Goal: Task Accomplishment & Management: Use online tool/utility

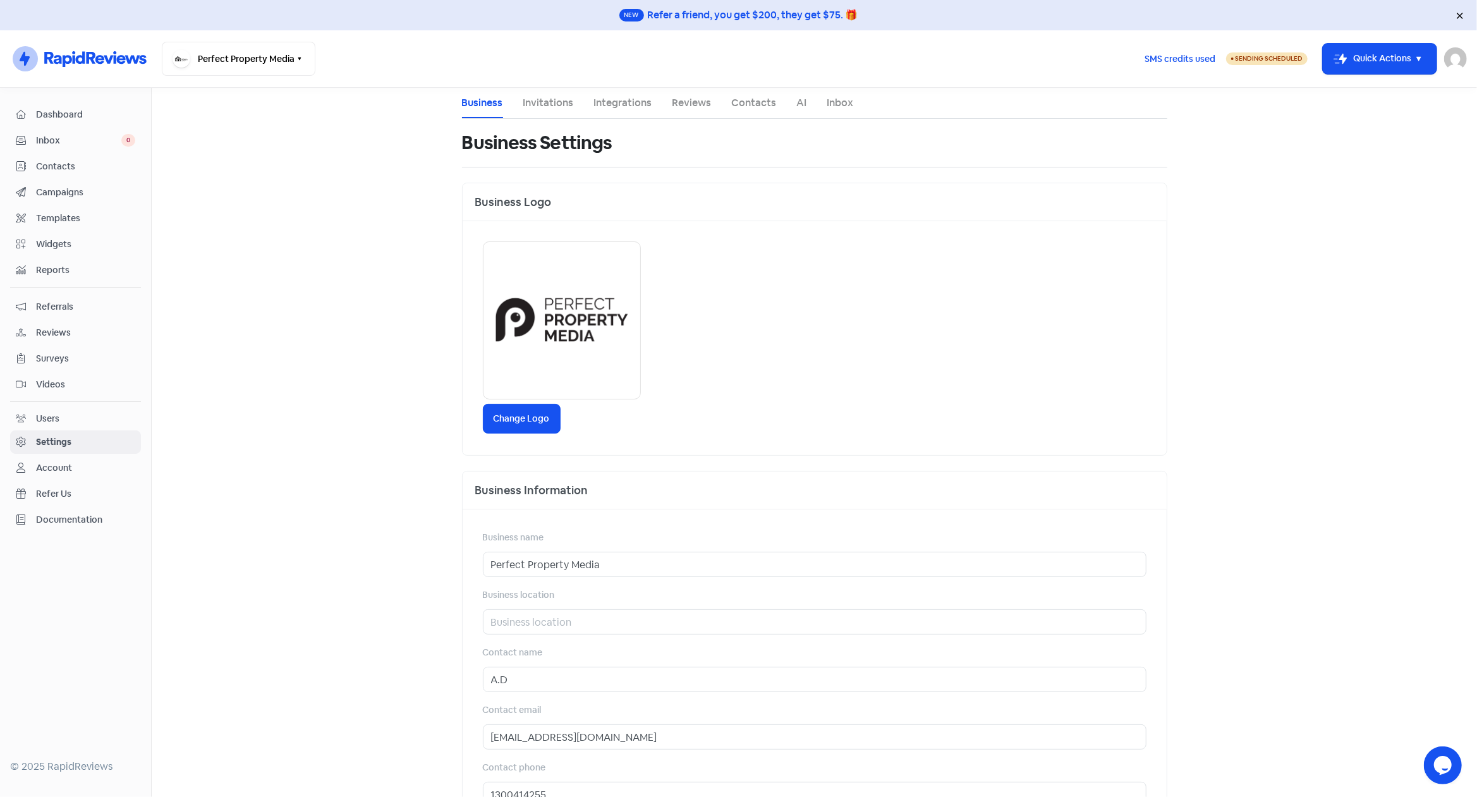
click at [615, 102] on link "Integrations" at bounding box center [623, 102] width 58 height 15
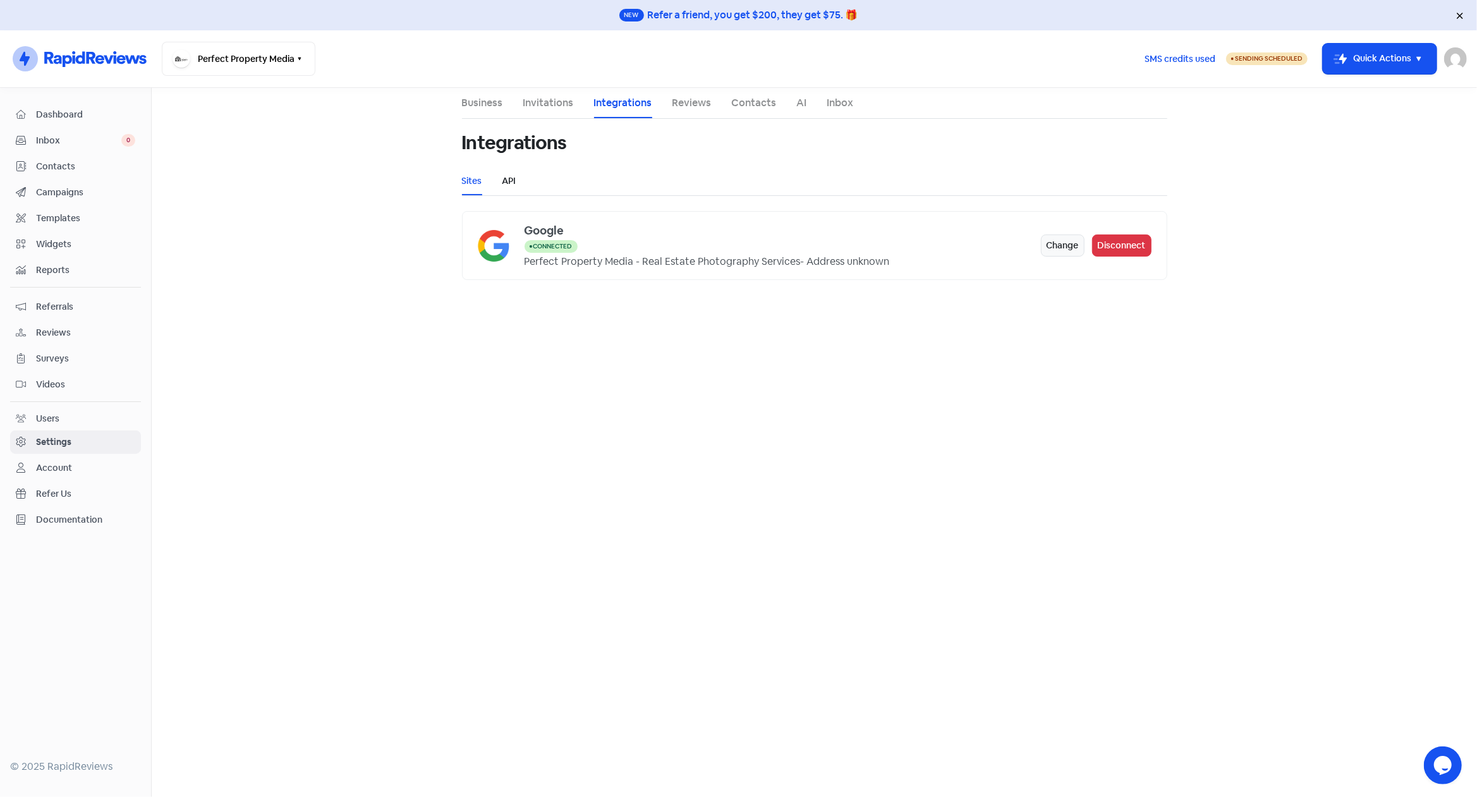
click at [511, 183] on link "API" at bounding box center [509, 180] width 14 height 13
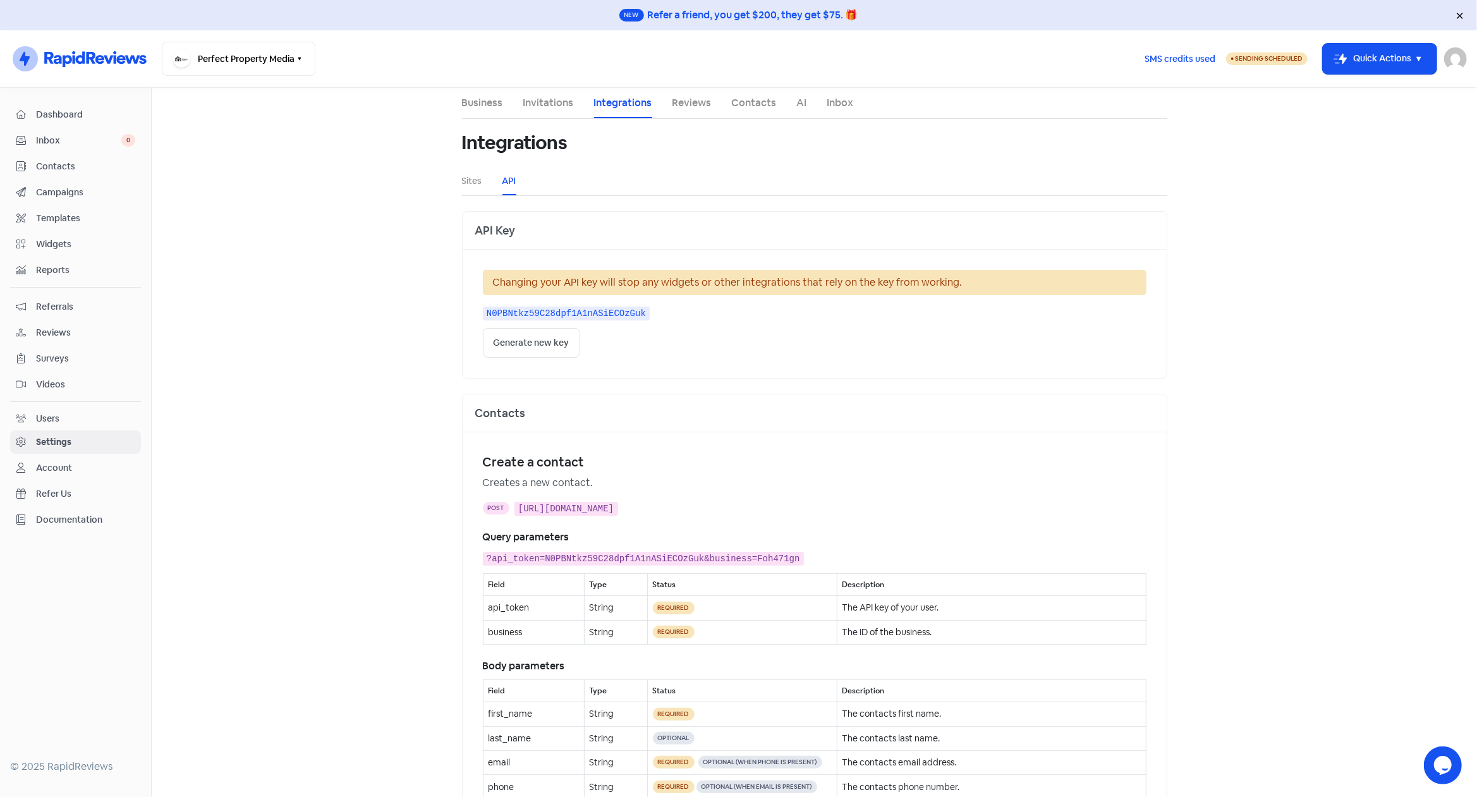
click at [689, 106] on link "Reviews" at bounding box center [691, 102] width 39 height 15
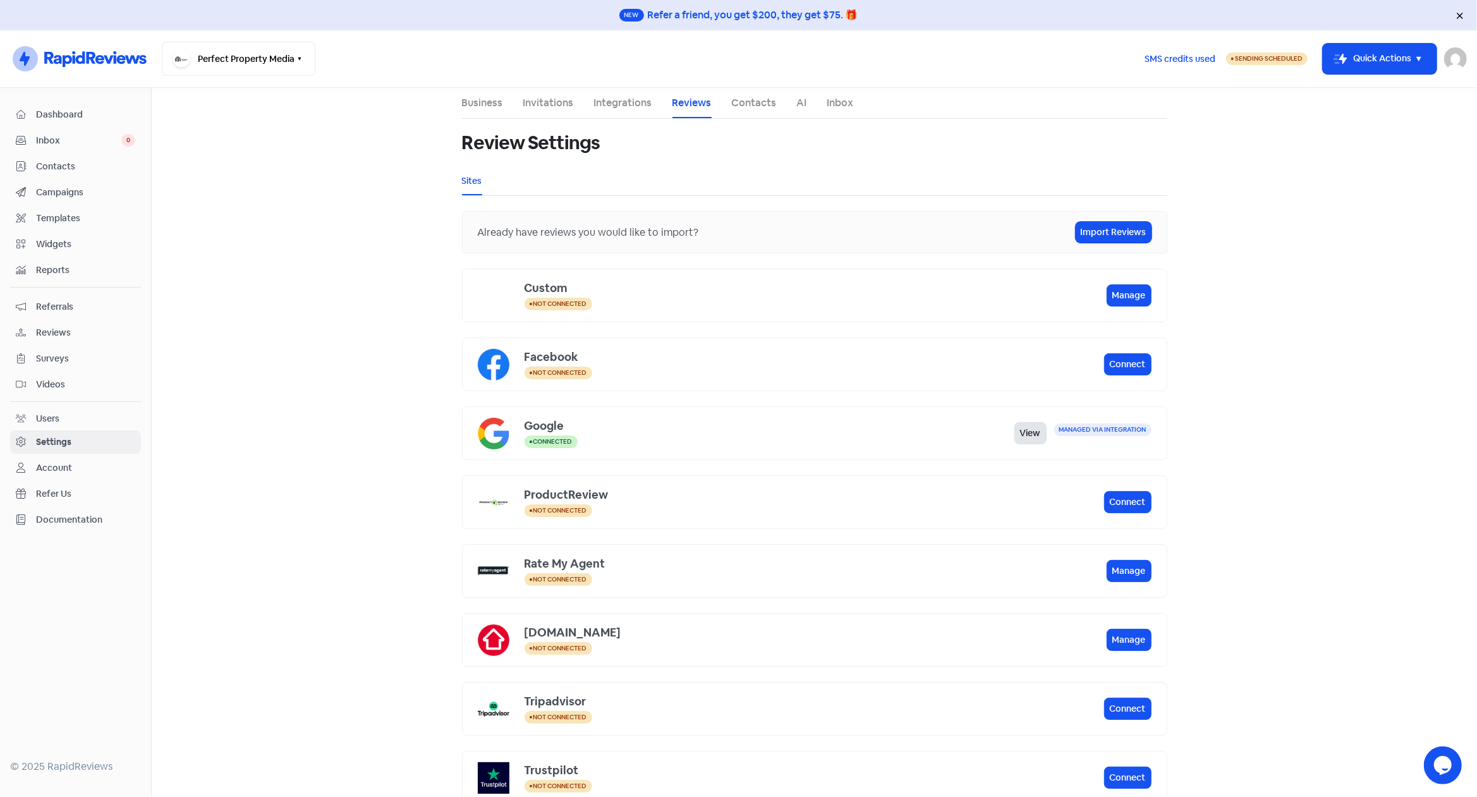
click at [1024, 432] on link "View" at bounding box center [1030, 433] width 32 height 22
click at [797, 102] on link "AI" at bounding box center [802, 102] width 10 height 15
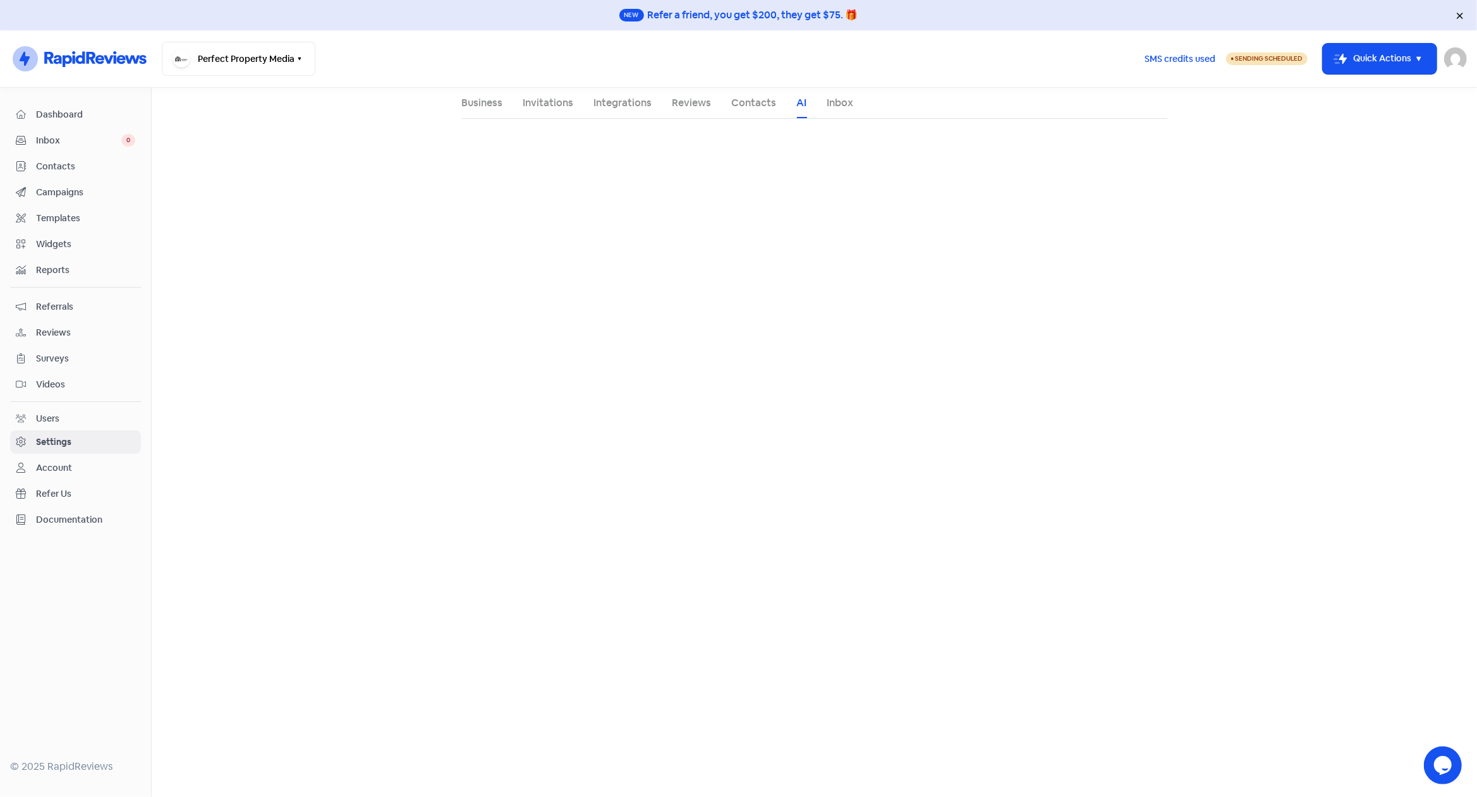
select select "en-AU"
click at [832, 104] on link "Inbox" at bounding box center [840, 102] width 27 height 15
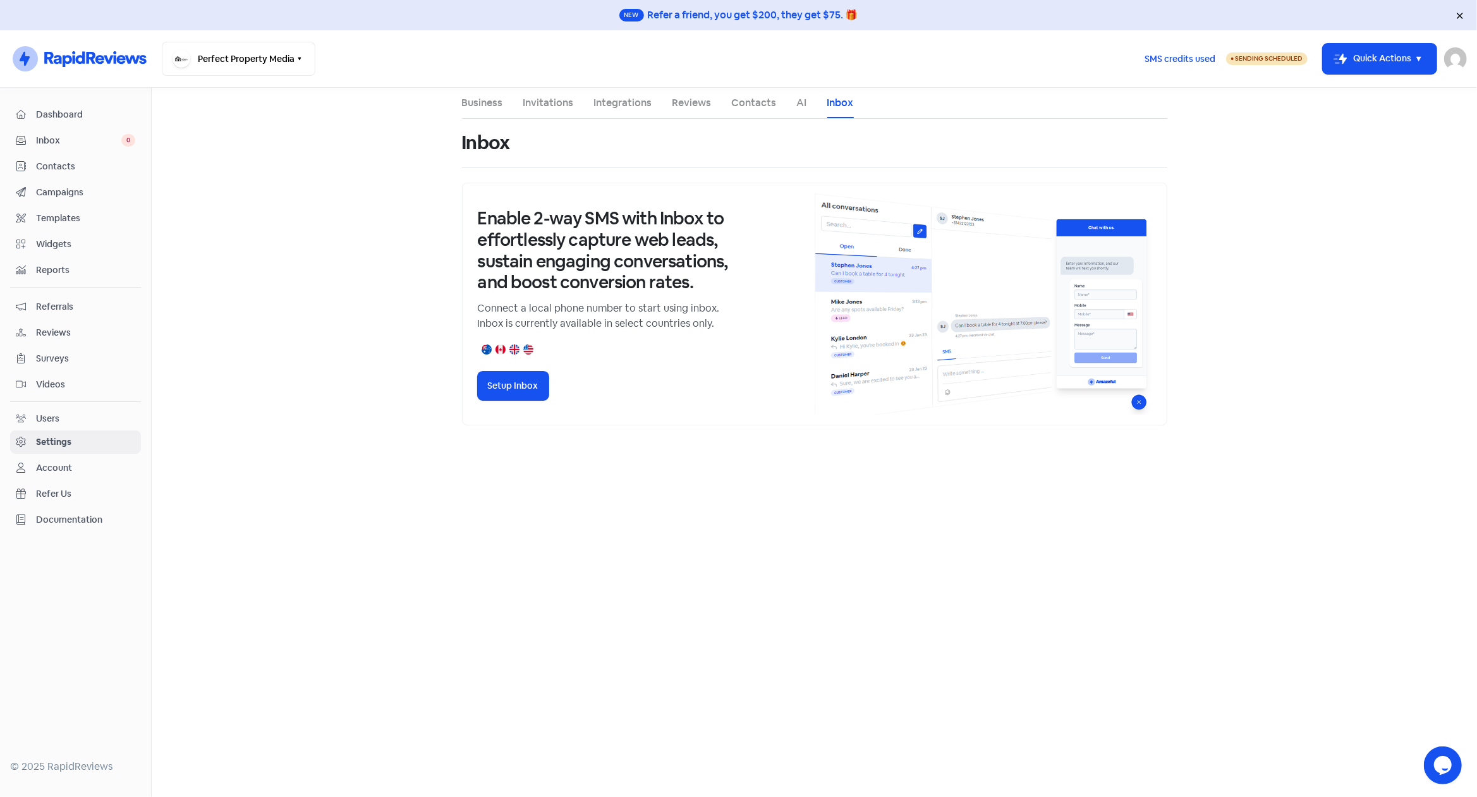
click at [55, 327] on span "Reviews" at bounding box center [85, 332] width 99 height 13
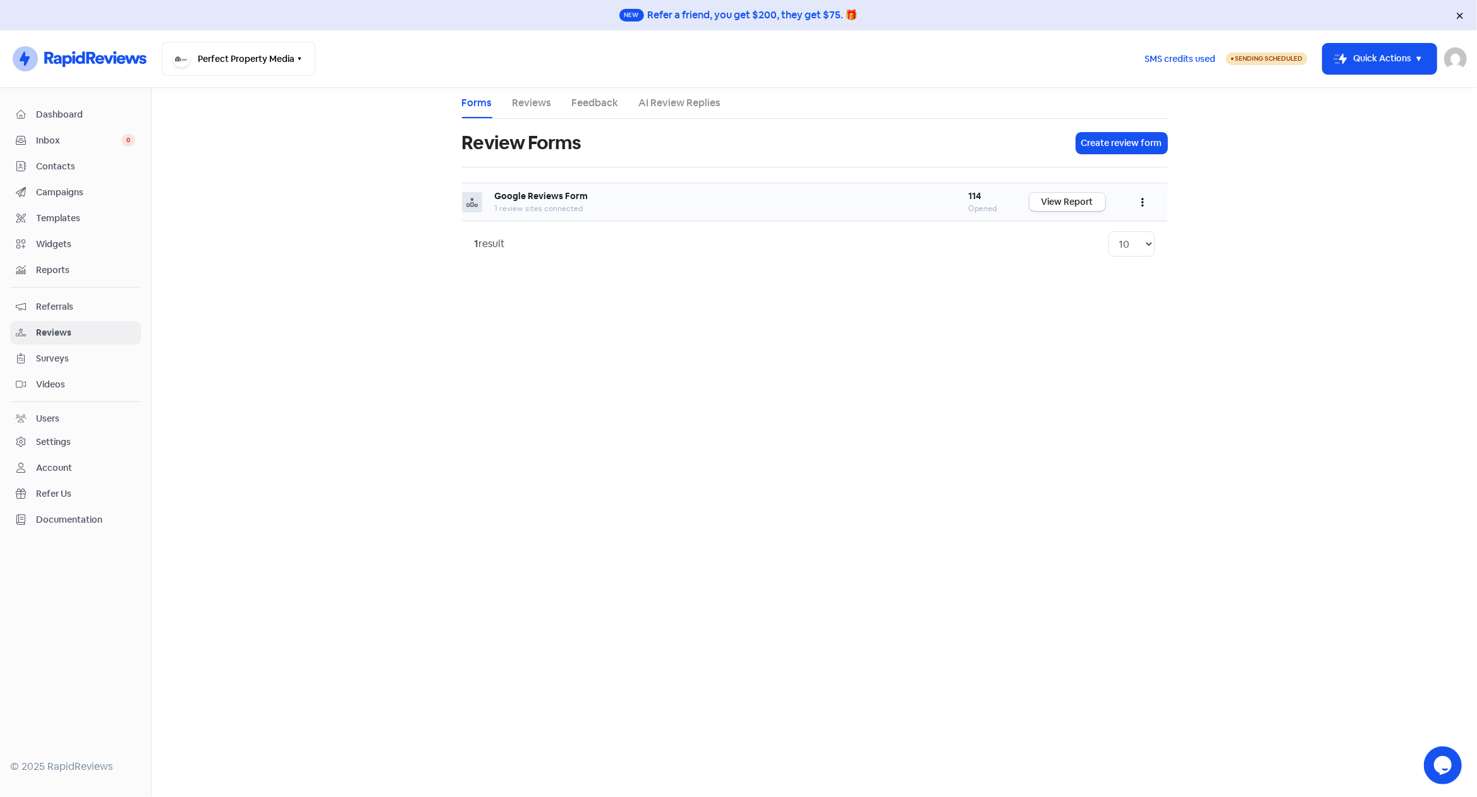
click at [1139, 198] on button "button" at bounding box center [1142, 202] width 24 height 30
click at [1084, 281] on link "Share" at bounding box center [1101, 284] width 106 height 25
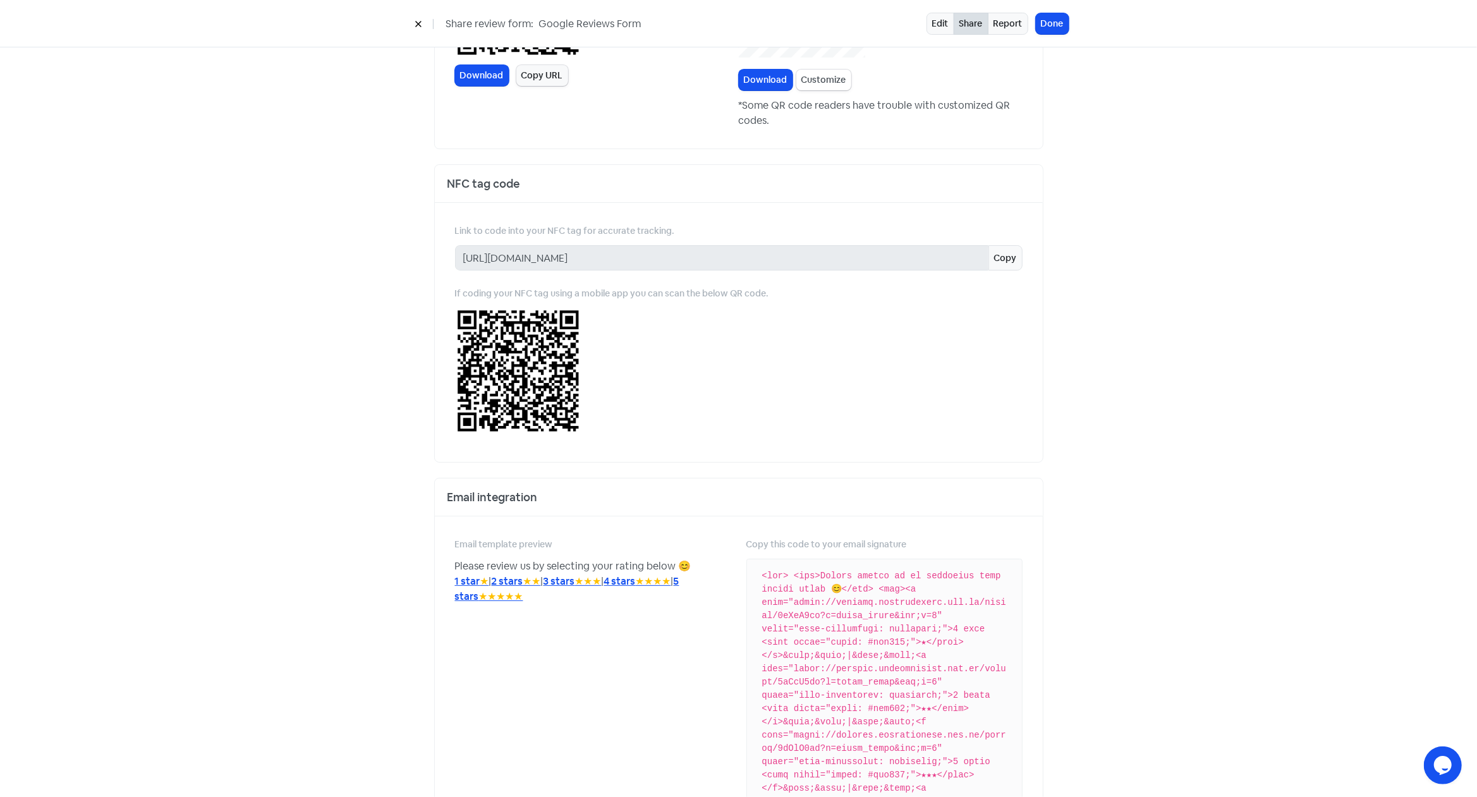
scroll to position [482, 0]
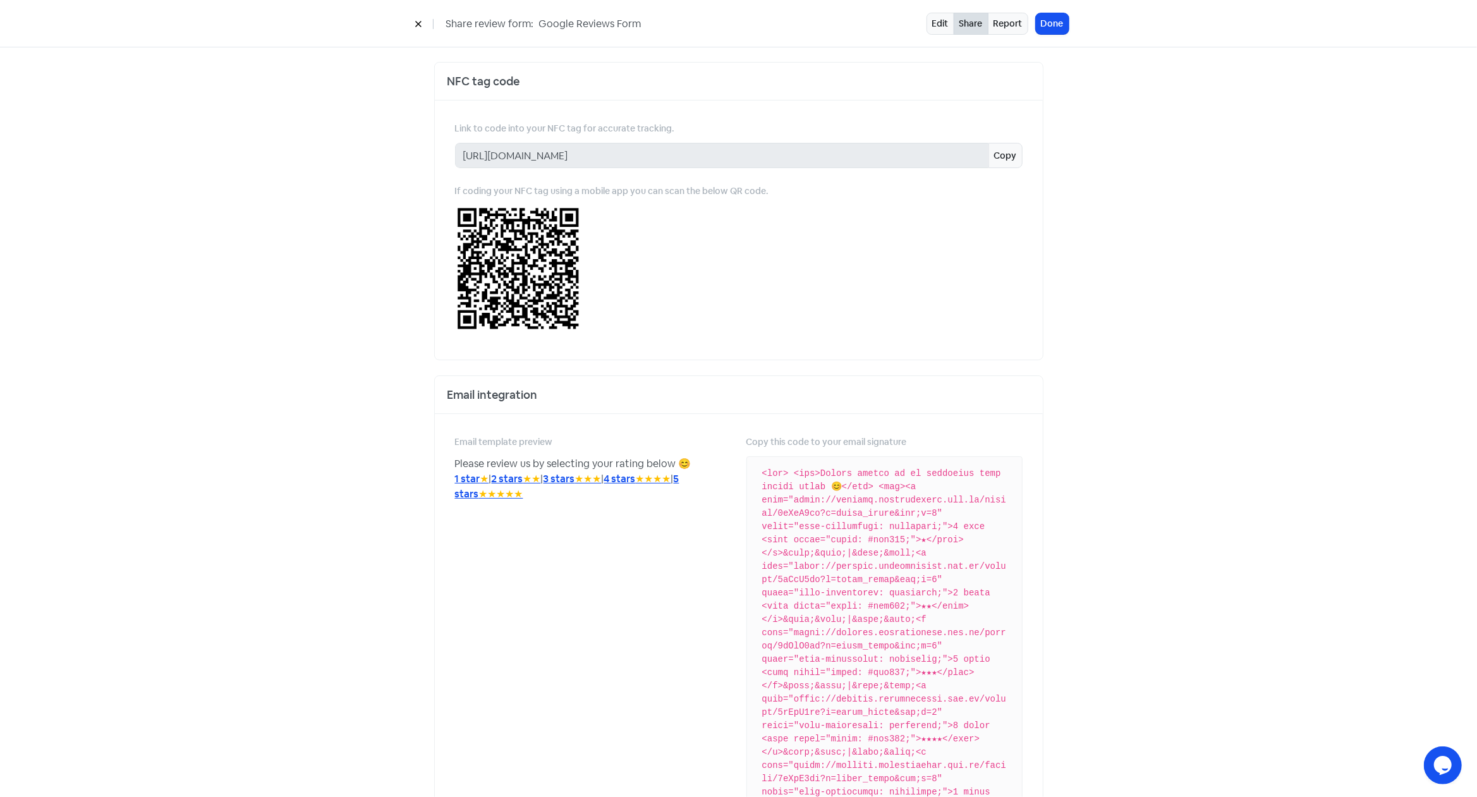
click at [586, 394] on div "Email integration" at bounding box center [739, 395] width 608 height 38
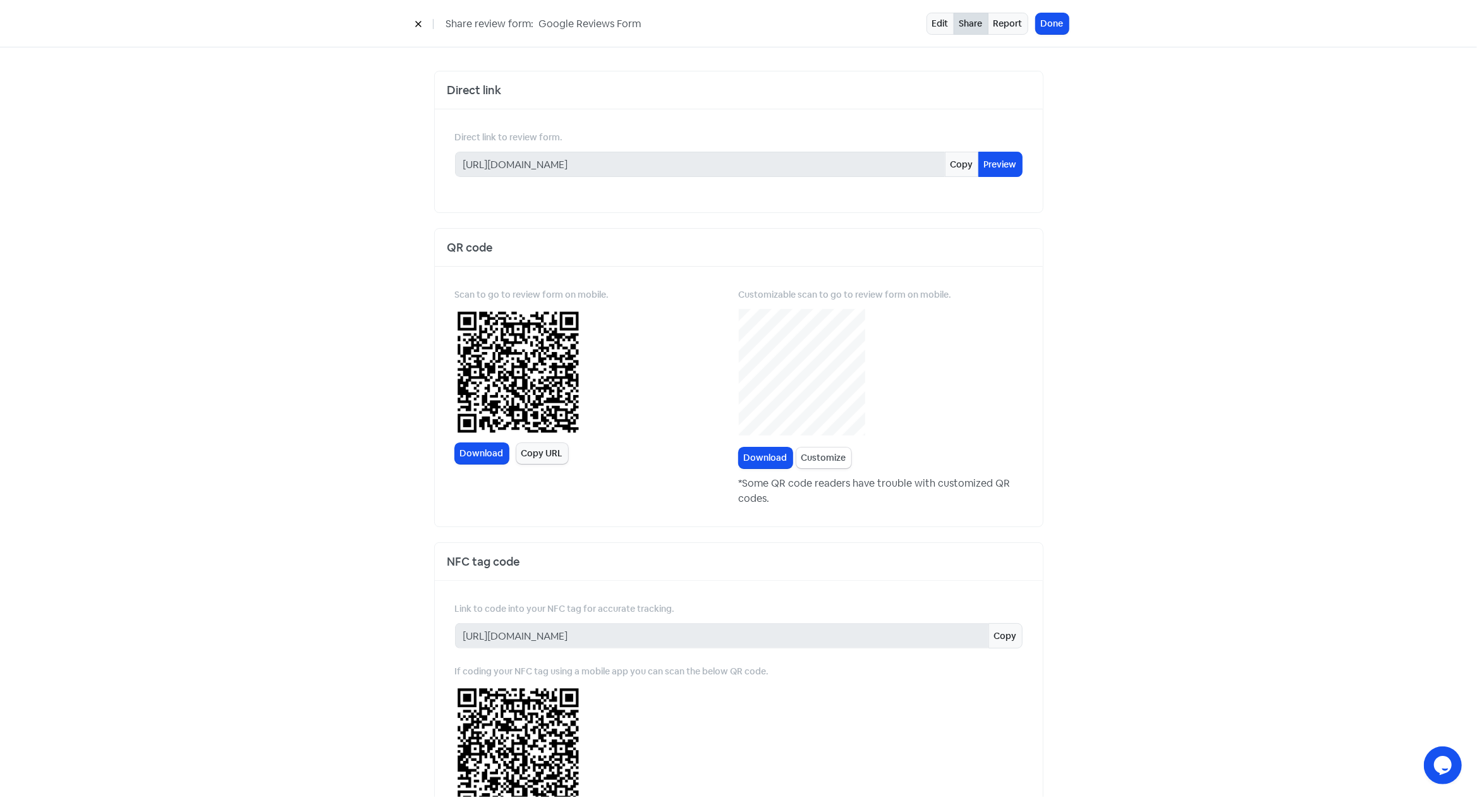
scroll to position [0, 0]
click at [937, 23] on link "Edit" at bounding box center [940, 24] width 28 height 22
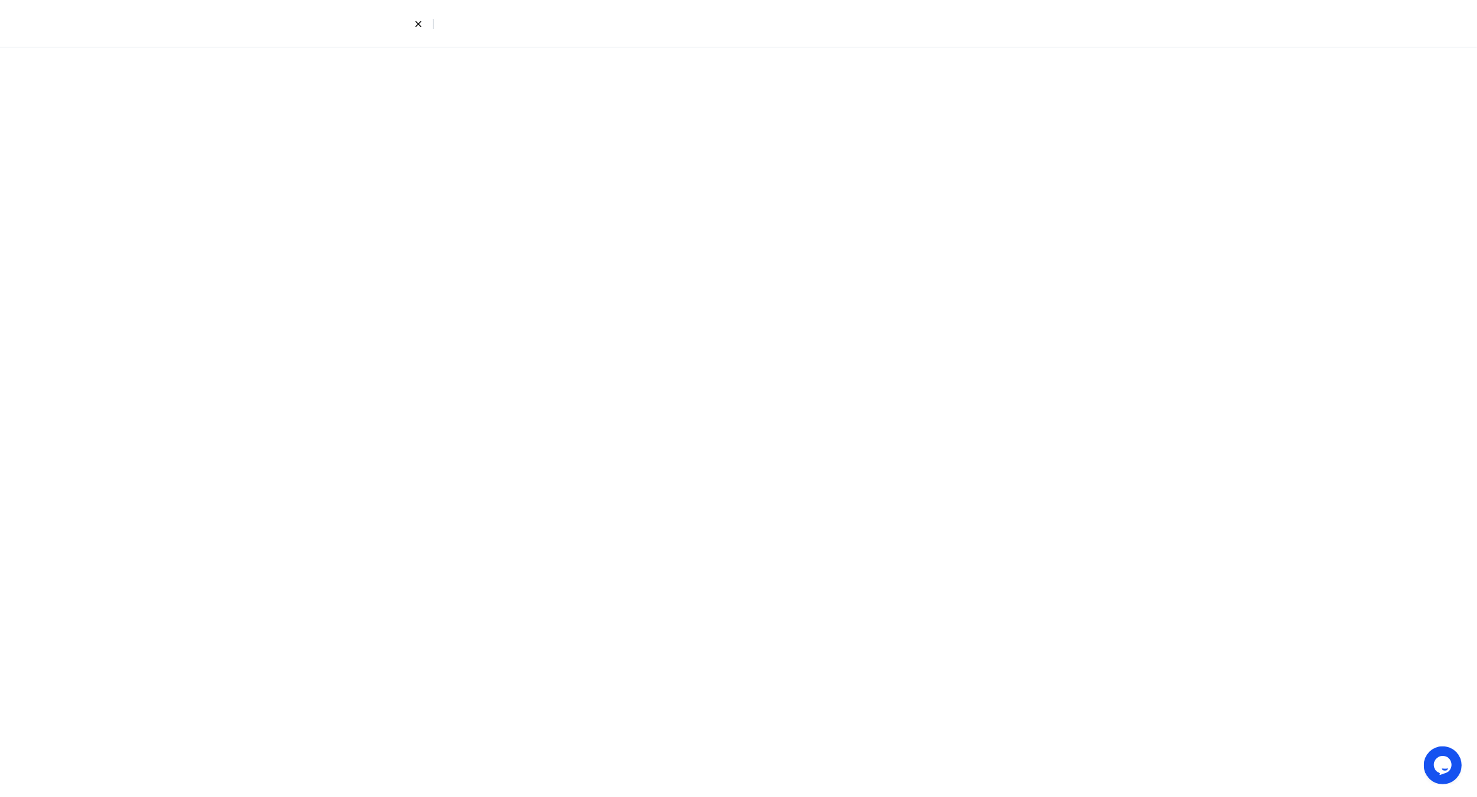
select select "6"
select select "5"
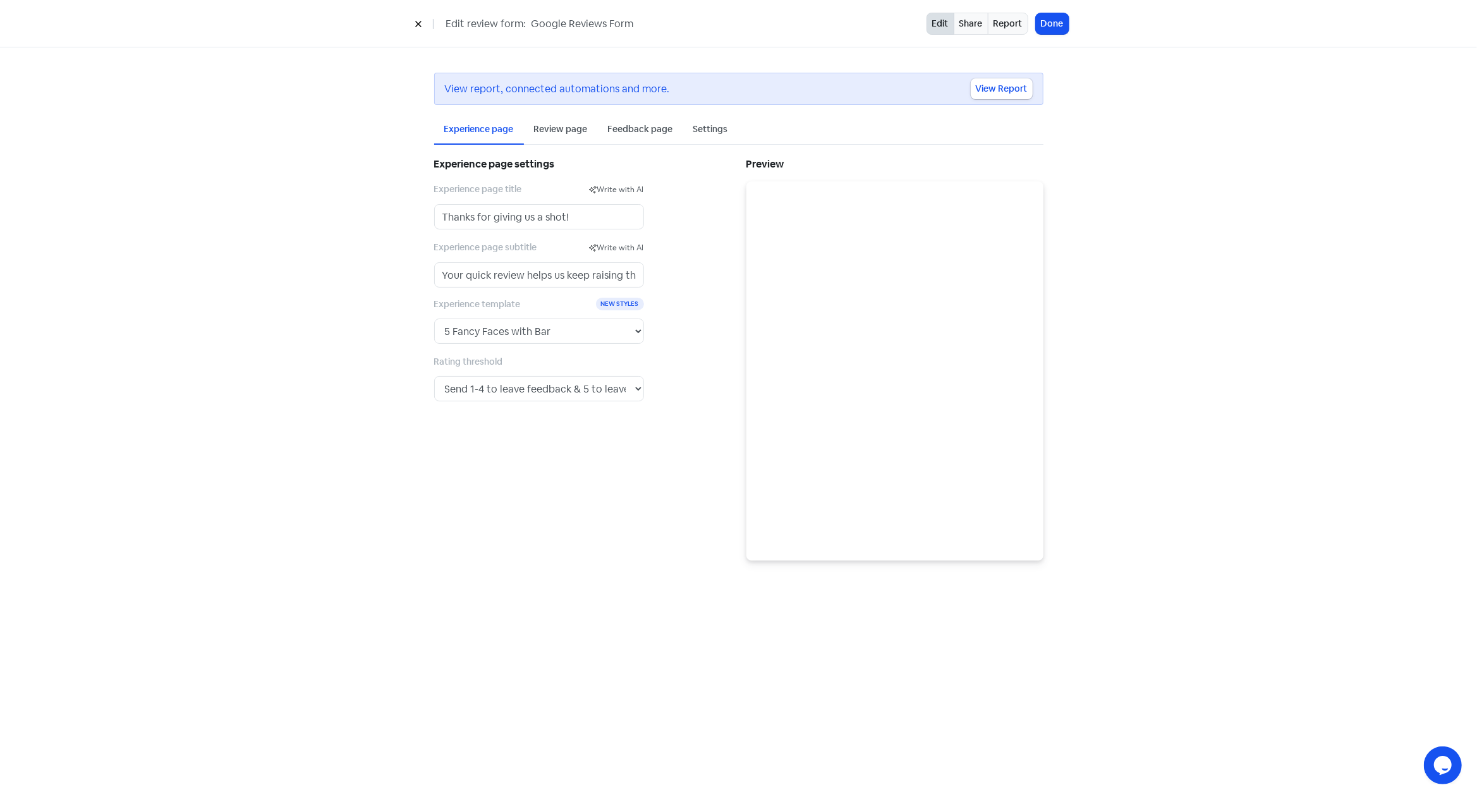
click at [655, 128] on div "Feedback page" at bounding box center [640, 129] width 65 height 13
click at [572, 128] on div "Review page" at bounding box center [561, 129] width 54 height 13
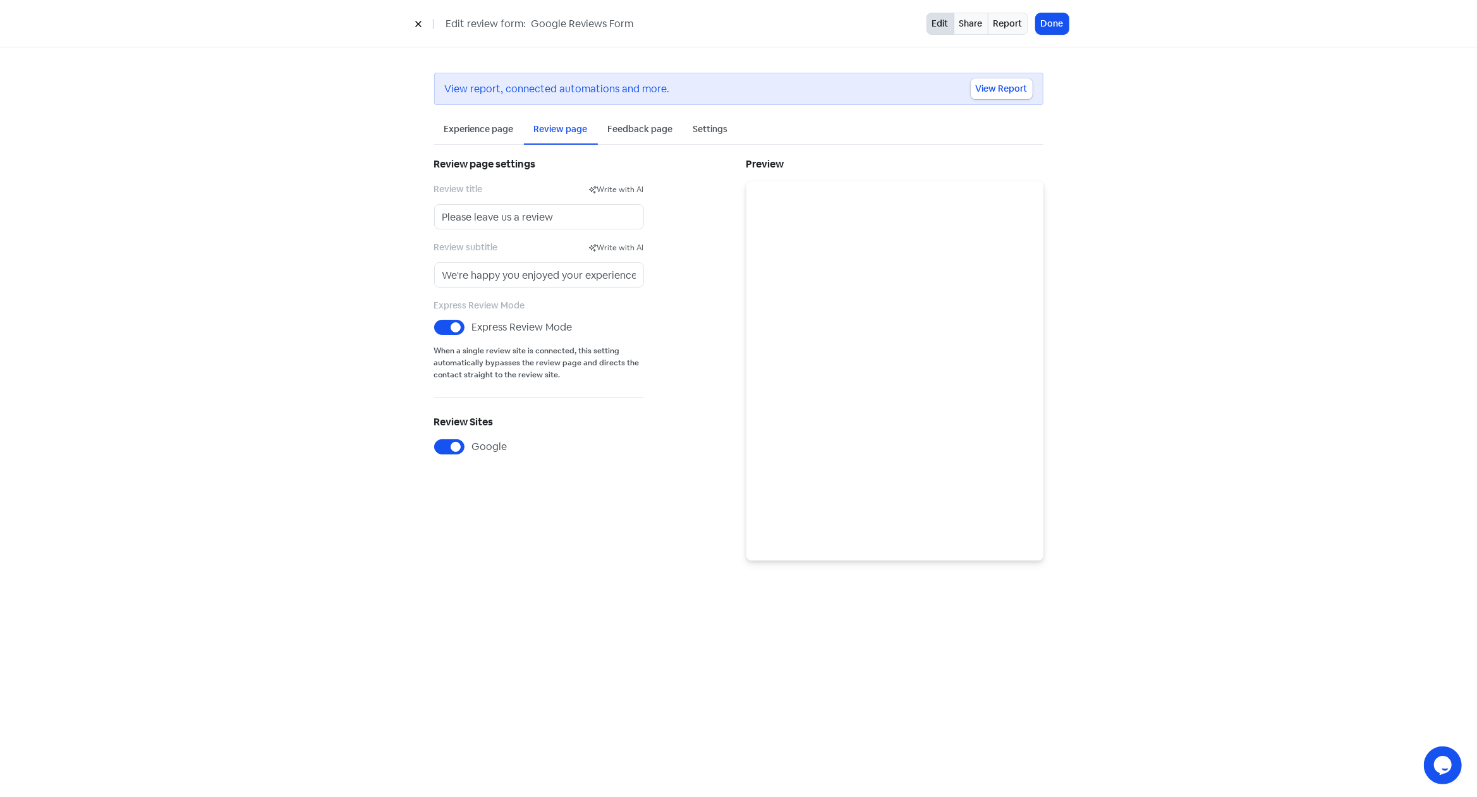
click at [706, 130] on div "Settings" at bounding box center [710, 129] width 35 height 13
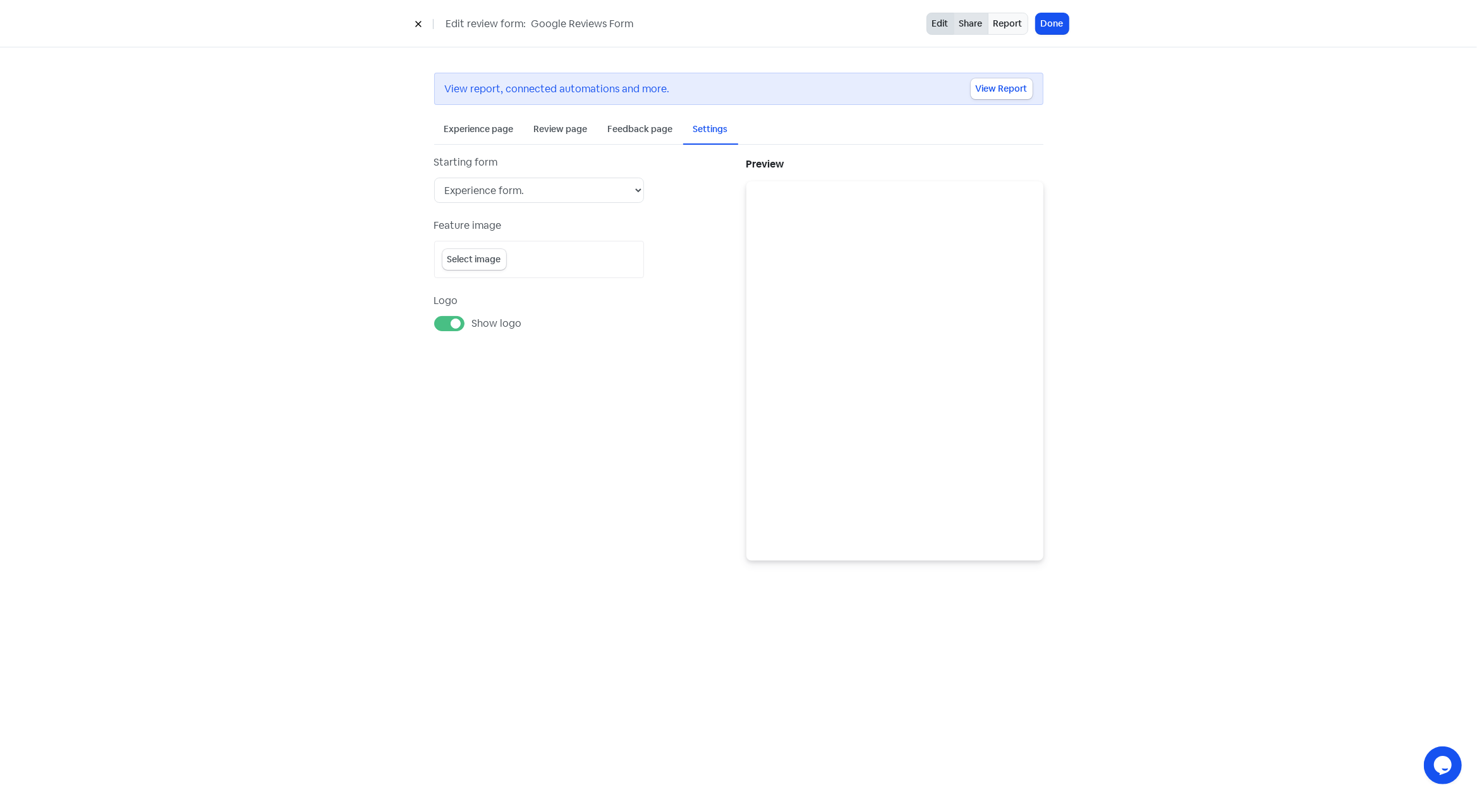
click at [973, 25] on link "Share" at bounding box center [970, 24] width 35 height 22
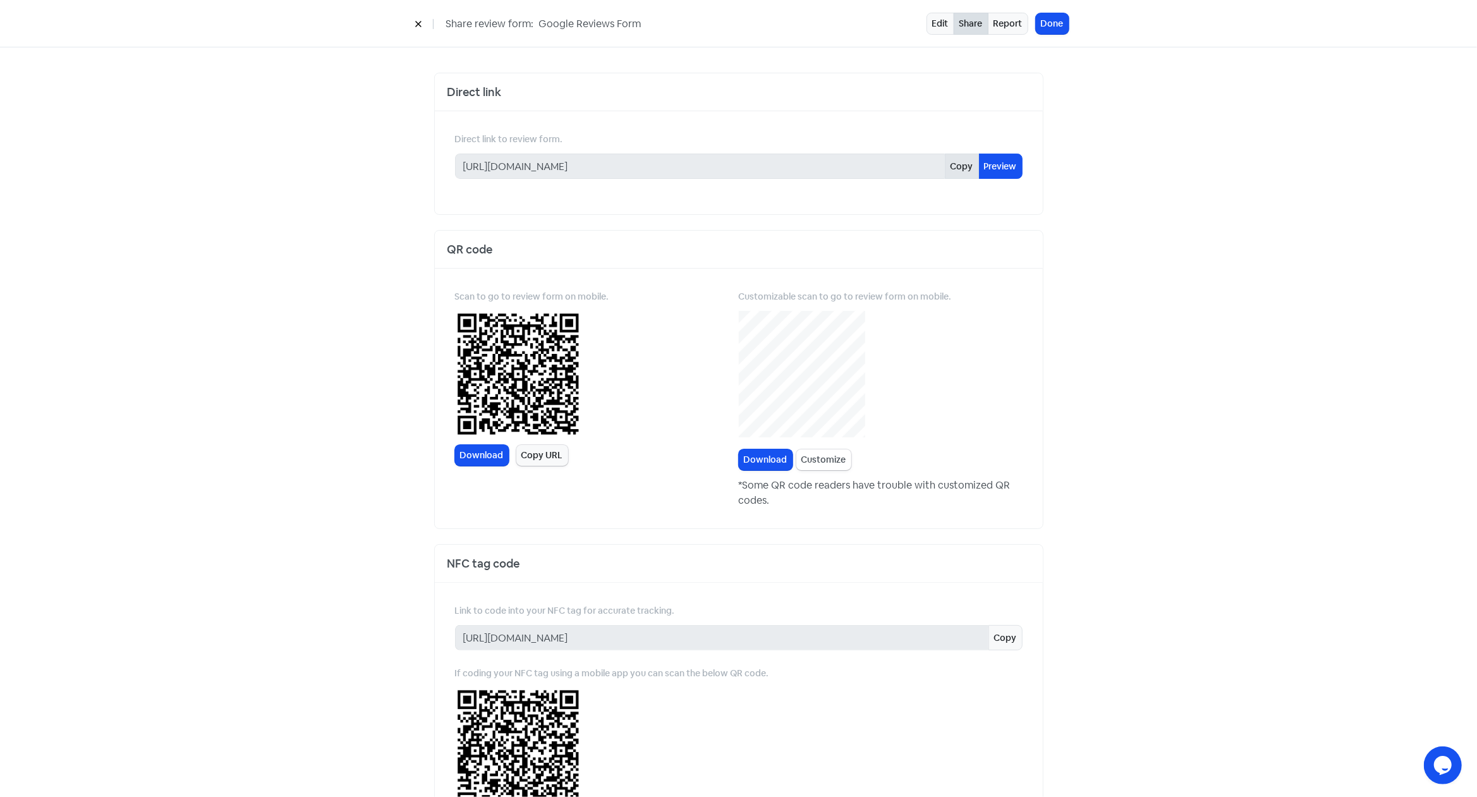
click at [956, 166] on button "Copy" at bounding box center [962, 166] width 34 height 25
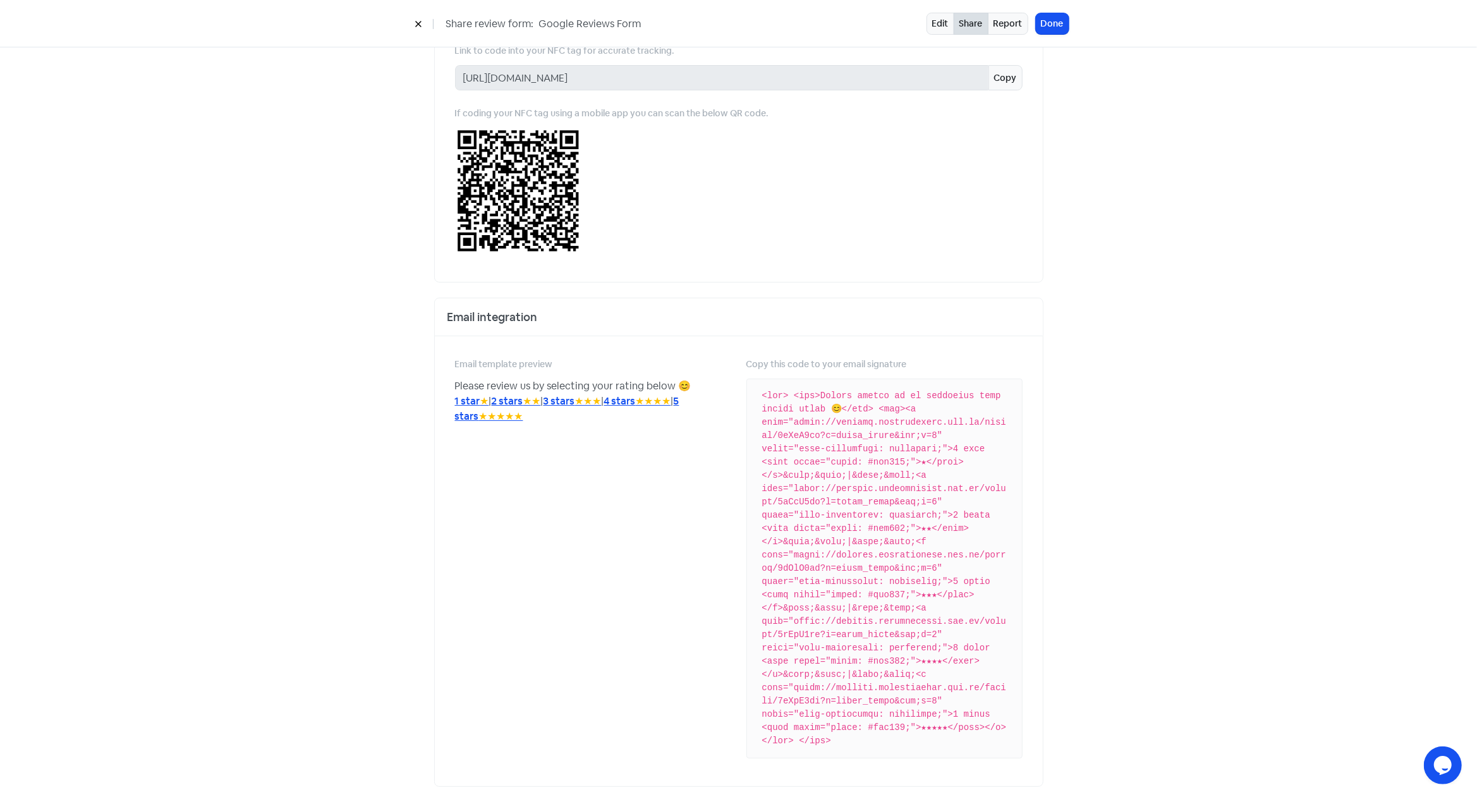
scroll to position [560, 0]
click at [873, 499] on code at bounding box center [884, 568] width 245 height 358
drag, startPoint x: 967, startPoint y: 711, endPoint x: 744, endPoint y: 387, distance: 393.4
click at [746, 387] on div at bounding box center [884, 568] width 276 height 380
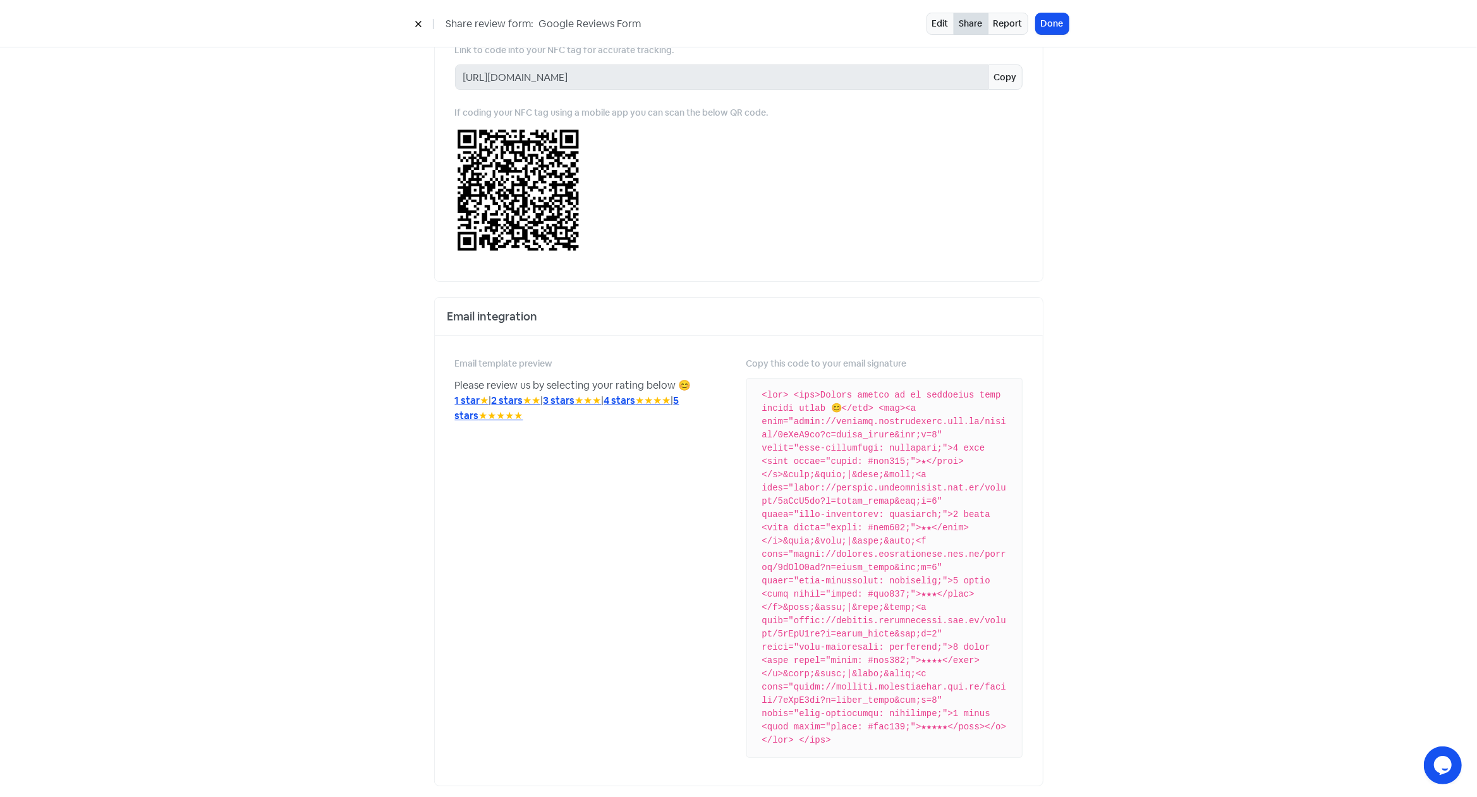
copy code "<lor> <ips>Dolors ametco ad el seddoeius temp incidi utlab 😊</etd> <mag><a enim…"
click at [629, 487] on div "Email template preview Please review us by selecting your rating below 😊 1 star…" at bounding box center [592, 560] width 291 height 409
click at [857, 495] on code at bounding box center [884, 568] width 245 height 358
click at [858, 495] on code at bounding box center [884, 568] width 245 height 358
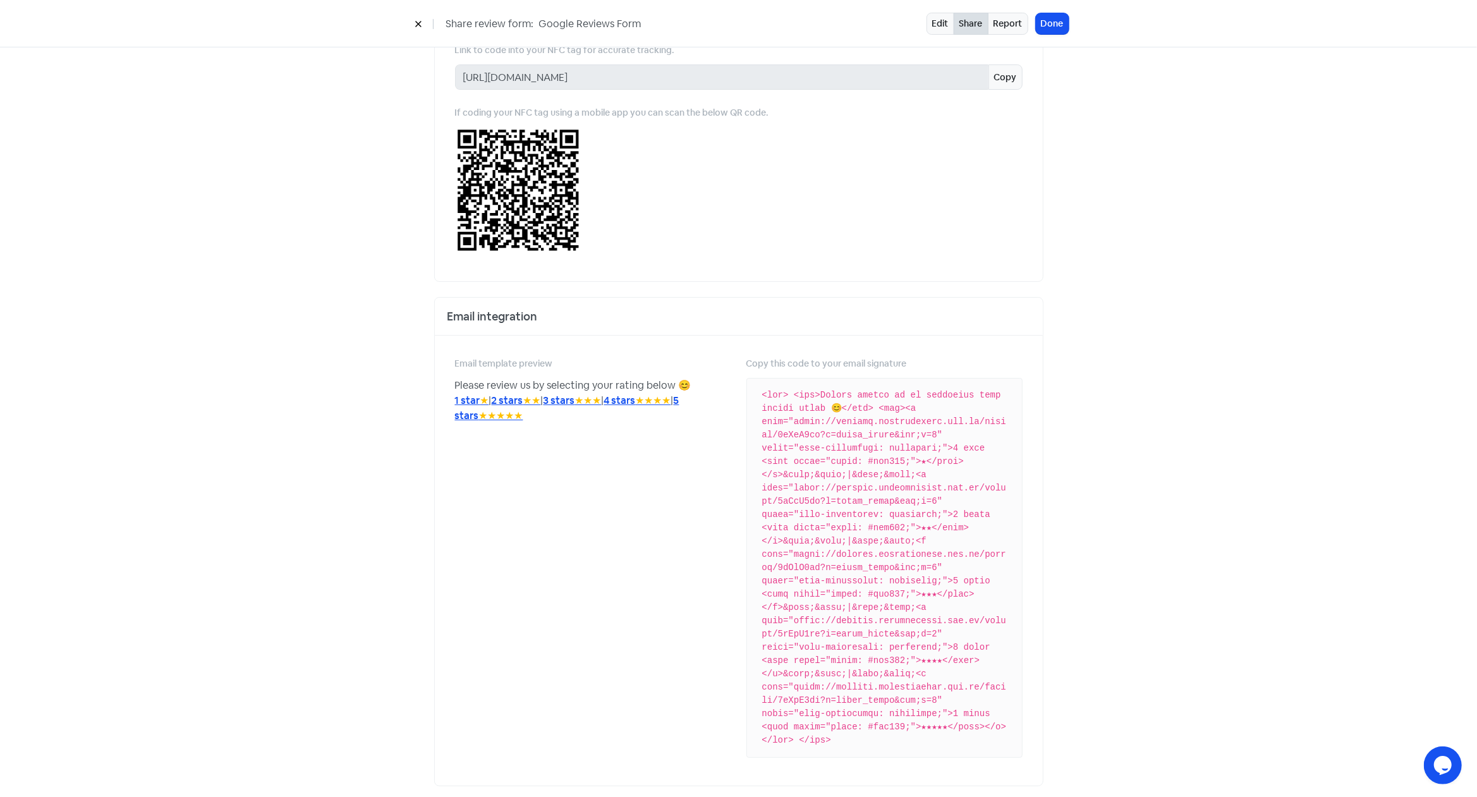
drag, startPoint x: 957, startPoint y: 707, endPoint x: 752, endPoint y: 394, distance: 374.1
click at [752, 394] on div at bounding box center [884, 568] width 276 height 380
copy code "<lor> <ips>Dolors ametco ad el seddoeius temp incidi utlab 😊</etd> <mag><a enim…"
